Goal: Find specific page/section: Find specific page/section

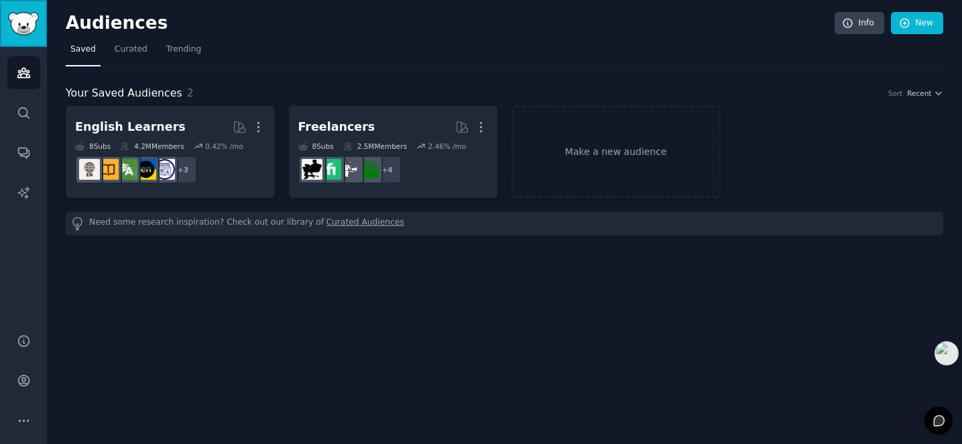
click at [16, 25] on img "Sidebar" at bounding box center [23, 23] width 31 height 23
click at [23, 24] on img "Sidebar" at bounding box center [23, 23] width 31 height 23
